Goal: Task Accomplishment & Management: Manage account settings

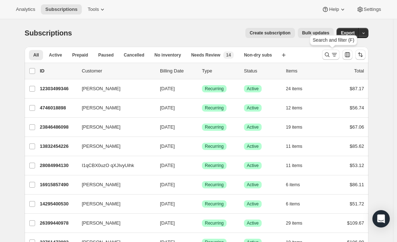
click at [326, 56] on icon "Search and filter results" at bounding box center [326, 54] width 7 height 7
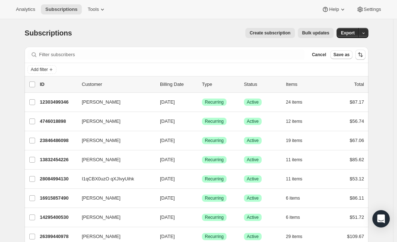
click at [189, 48] on div "Filter subscribers Cancel Save as" at bounding box center [197, 55] width 344 height 16
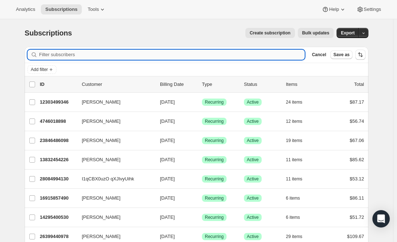
click at [174, 55] on input "Filter subscribers" at bounding box center [171, 55] width 265 height 10
paste input "Meghan Hickey"
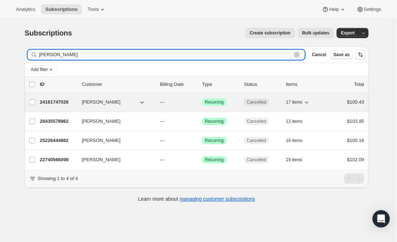
type input "Meghan Hickey"
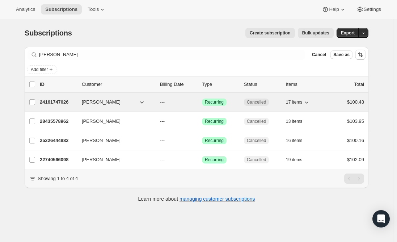
click at [56, 98] on p "24161747026" at bounding box center [58, 101] width 36 height 7
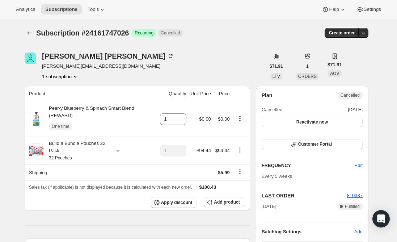
click at [63, 78] on button "1 subscription" at bounding box center [60, 76] width 37 height 7
click at [27, 33] on button "Subscriptions" at bounding box center [30, 33] width 10 height 10
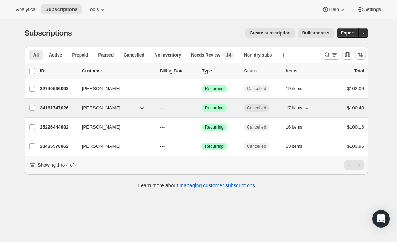
click at [55, 107] on p "24161747026" at bounding box center [58, 107] width 36 height 7
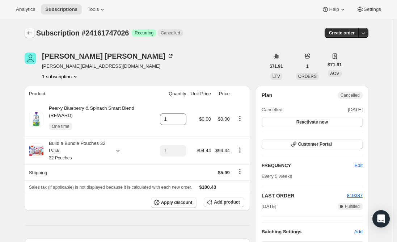
click at [29, 31] on icon "Subscriptions" at bounding box center [29, 32] width 7 height 7
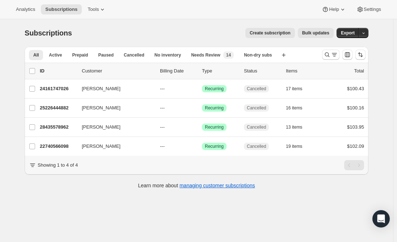
click at [53, 205] on div "Subscriptions. This page is ready Subscriptions Create subscription Bulk update…" at bounding box center [196, 140] width 393 height 242
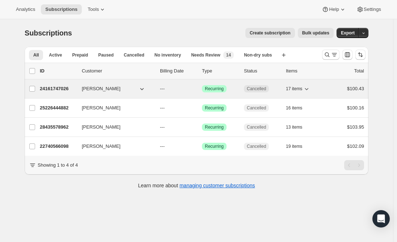
click at [58, 86] on p "24161747026" at bounding box center [58, 88] width 36 height 7
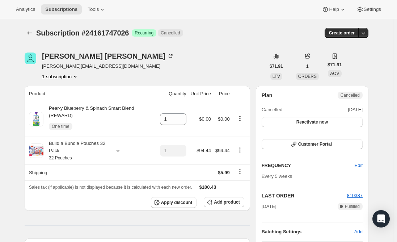
click at [27, 34] on button "Subscriptions" at bounding box center [30, 33] width 10 height 10
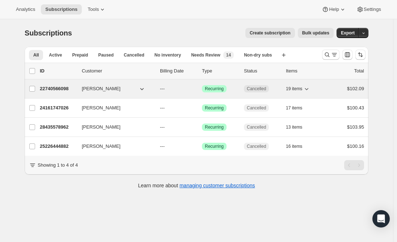
click at [49, 89] on p "22740566098" at bounding box center [58, 88] width 36 height 7
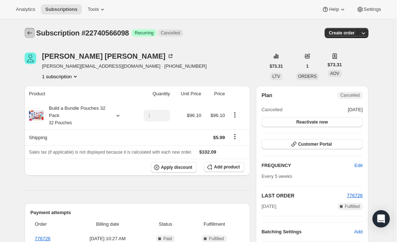
click at [29, 35] on icon "Subscriptions" at bounding box center [29, 32] width 7 height 7
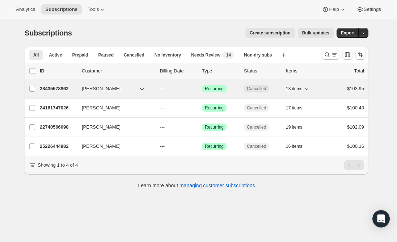
click at [65, 89] on p "28435578962" at bounding box center [58, 88] width 36 height 7
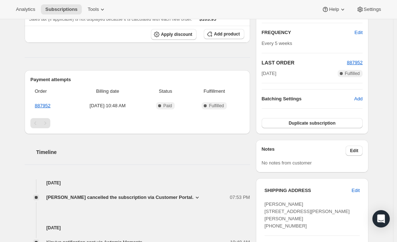
scroll to position [145, 0]
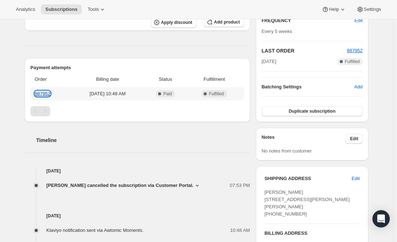
click at [38, 93] on link "887952" at bounding box center [43, 93] width 16 height 5
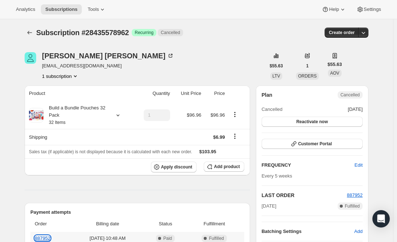
scroll to position [0, 0]
click at [33, 33] on icon "Subscriptions" at bounding box center [29, 32] width 7 height 7
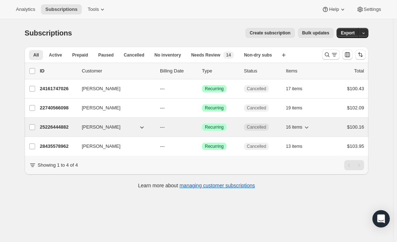
click at [62, 127] on p "25226444882" at bounding box center [58, 126] width 36 height 7
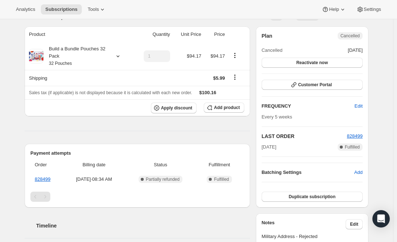
scroll to position [72, 0]
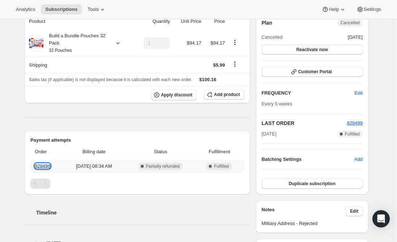
click at [47, 165] on link "828499" at bounding box center [43, 165] width 16 height 5
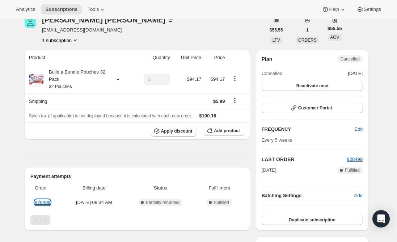
scroll to position [0, 0]
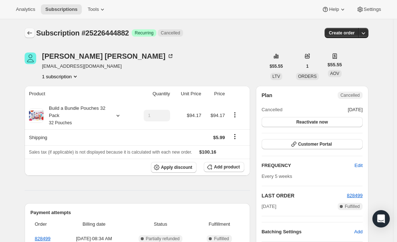
click at [30, 34] on icon "Subscriptions" at bounding box center [29, 32] width 7 height 7
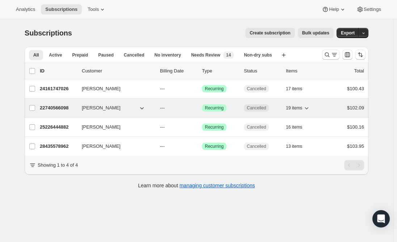
click at [55, 106] on p "22740566098" at bounding box center [58, 107] width 36 height 7
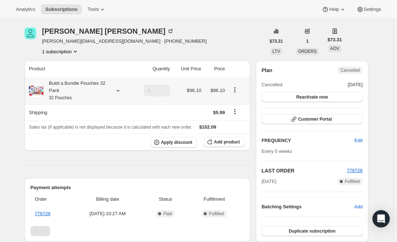
scroll to position [36, 0]
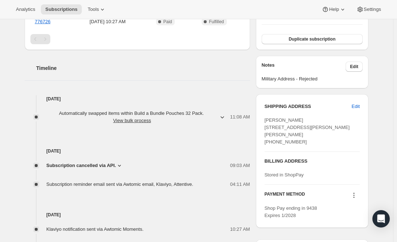
scroll to position [217, 0]
drag, startPoint x: 292, startPoint y: 126, endPoint x: 259, endPoint y: 128, distance: 33.0
click at [259, 128] on div "SHIPPING ADDRESS Edit Meghan Hickey 7 Vicki Lane Cromwell CT, 06416 United Stat…" at bounding box center [312, 160] width 112 height 133
copy span "7 Vicki Lane"
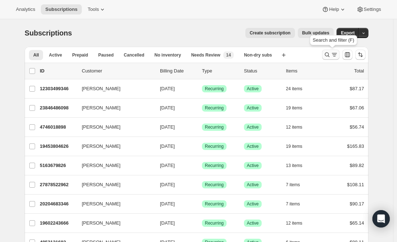
click at [332, 56] on icon "Search and filter results" at bounding box center [334, 54] width 7 height 7
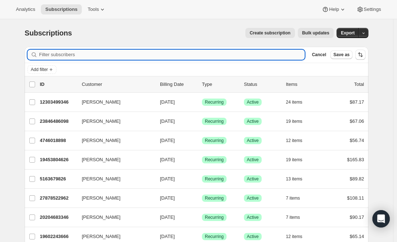
click at [106, 56] on input "Filter subscribers" at bounding box center [171, 55] width 265 height 10
paste input "[EMAIL_ADDRESS][DOMAIN_NAME]"
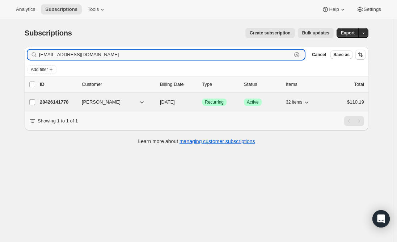
type input "[EMAIL_ADDRESS][DOMAIN_NAME]"
click at [63, 102] on p "28426141778" at bounding box center [58, 101] width 36 height 7
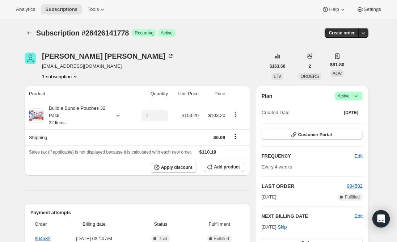
click at [347, 94] on span "Active |" at bounding box center [348, 95] width 22 height 7
click at [345, 122] on span "Cancel subscription" at bounding box center [350, 122] width 41 height 5
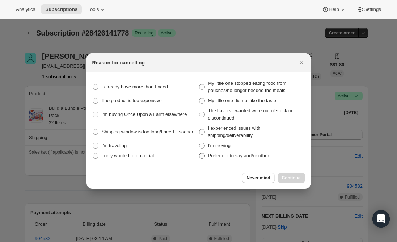
click at [201, 154] on span ":rsh:" at bounding box center [202, 156] width 6 height 6
click at [199, 153] on other "Prefer not to say and/or other" at bounding box center [199, 153] width 0 height 0
radio other "true"
click at [294, 178] on span "Continue" at bounding box center [291, 178] width 19 height 6
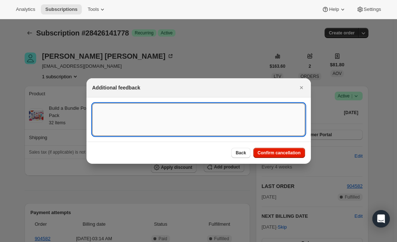
click at [124, 111] on textarea ":rsh:" at bounding box center [198, 119] width 213 height 33
type textarea "Canceled per req."
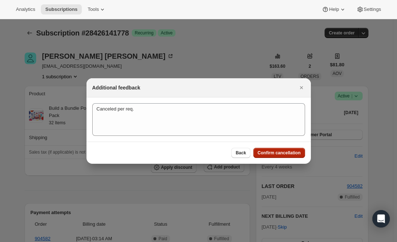
click at [267, 152] on span "Confirm cancellation" at bounding box center [279, 153] width 43 height 6
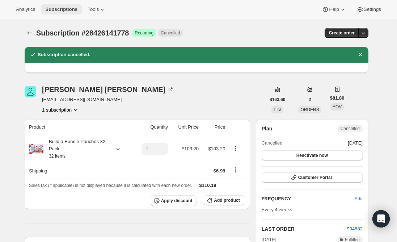
click at [57, 12] on span "Subscriptions" at bounding box center [61, 10] width 32 height 6
